Goal: Information Seeking & Learning: Learn about a topic

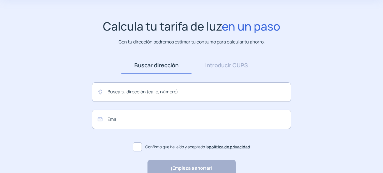
scroll to position [58, 0]
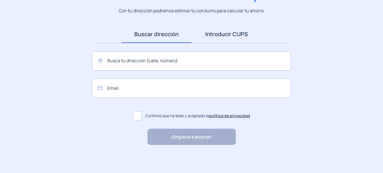
click at [222, 34] on link "Introducir CUPS" at bounding box center [226, 33] width 70 height 17
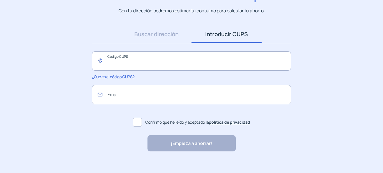
click at [160, 62] on input "text" at bounding box center [191, 60] width 199 height 19
paste input "**********"
type input "**********"
click at [135, 98] on input "email" at bounding box center [191, 94] width 199 height 19
type input "**********"
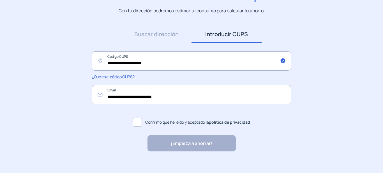
click at [140, 123] on span at bounding box center [137, 122] width 9 height 9
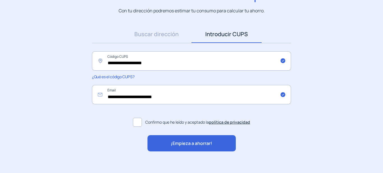
click at [170, 141] on div "¡Empieza a ahorrar!" at bounding box center [191, 143] width 88 height 16
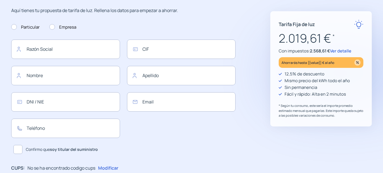
type input "**********"
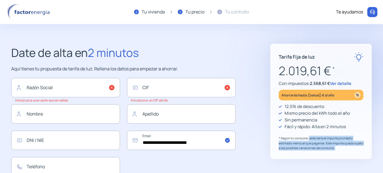
drag, startPoint x: 307, startPoint y: 138, endPoint x: 342, endPoint y: 148, distance: 36.3
click at [342, 148] on p "* Según tu consumo, este sería el importe promedio estimado mensual que pagaría…" at bounding box center [320, 143] width 85 height 15
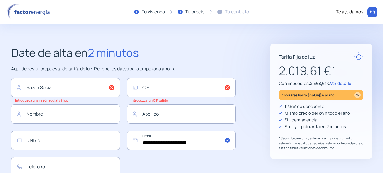
click at [342, 83] on span "Ver detalle" at bounding box center [340, 83] width 21 height 6
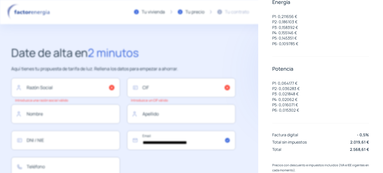
scroll to position [36, 0]
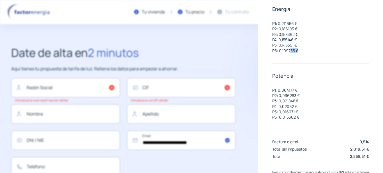
drag, startPoint x: 297, startPoint y: 51, endPoint x: 291, endPoint y: 50, distance: 6.5
click at [291, 50] on p "P6: 0,109785 €" at bounding box center [285, 50] width 26 height 5
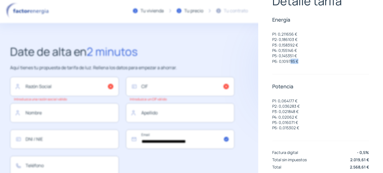
scroll to position [25, 0]
click at [273, 32] on p "P1: 0,211656 €" at bounding box center [285, 34] width 26 height 5
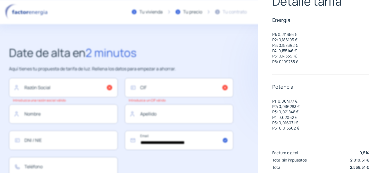
scroll to position [18, 0]
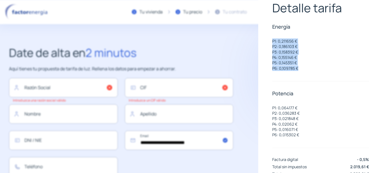
drag, startPoint x: 273, startPoint y: 42, endPoint x: 304, endPoint y: 67, distance: 40.2
click at [304, 67] on div "P1: 0,211656 € P2: 0,186103 € P3: 0,158392 € P4: 0,155146 € P5: 0,145351 € P6: …" at bounding box center [320, 52] width 97 height 38
copy div "P1: 0,211656 € P2: 0,186103 € P3: 0,158392 € P4: 0,155146 € P5: 0,145351 € P6: …"
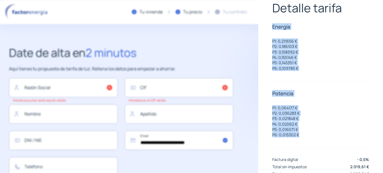
drag, startPoint x: 303, startPoint y: 138, endPoint x: 265, endPoint y: 22, distance: 122.0
click at [265, 22] on div "Detalle tarifa Energía P1: 0,211656 € P2: 0,186103 € P3: 0,158392 € P4: 0,15514…" at bounding box center [320, 86] width 125 height 173
copy div "Energía P1: 0,211656 € P2: 0,186103 € P3: 0,158392 € P4: 0,155146 € P5: 0,14535…"
